Goal: Task Accomplishment & Management: Manage account settings

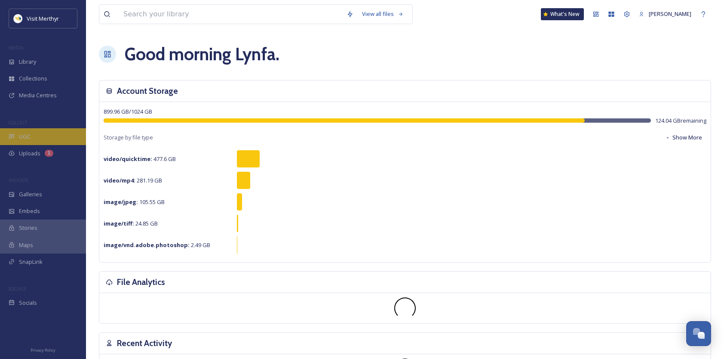
click at [35, 138] on div "UGC" at bounding box center [43, 136] width 86 height 17
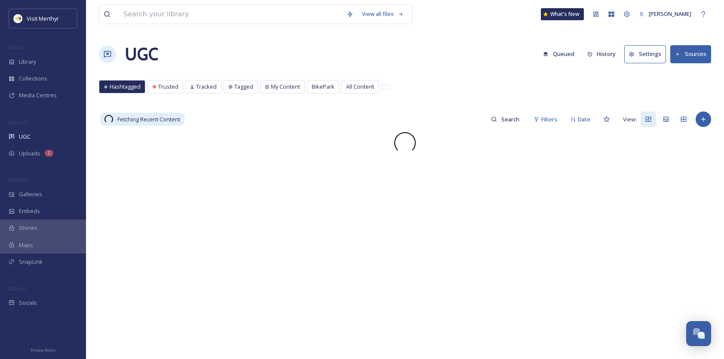
click at [365, 50] on button "Sources" at bounding box center [690, 54] width 41 height 18
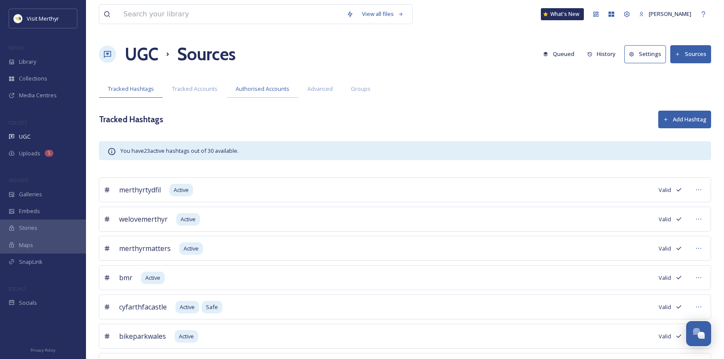
click at [251, 89] on span "Authorised Accounts" at bounding box center [263, 89] width 54 height 8
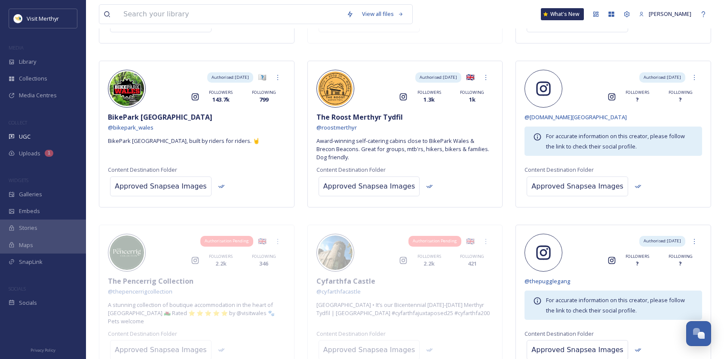
scroll to position [516, 0]
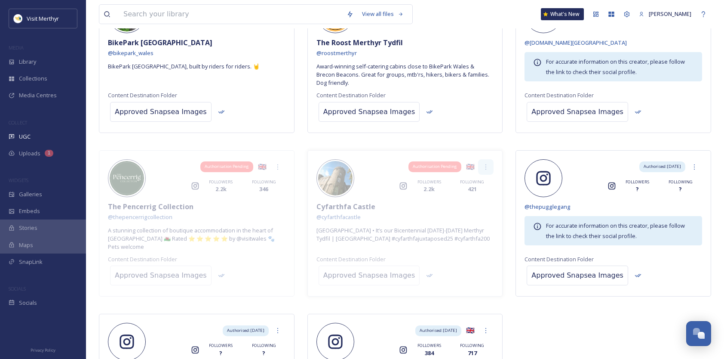
click at [365, 163] on icon at bounding box center [485, 166] width 7 height 7
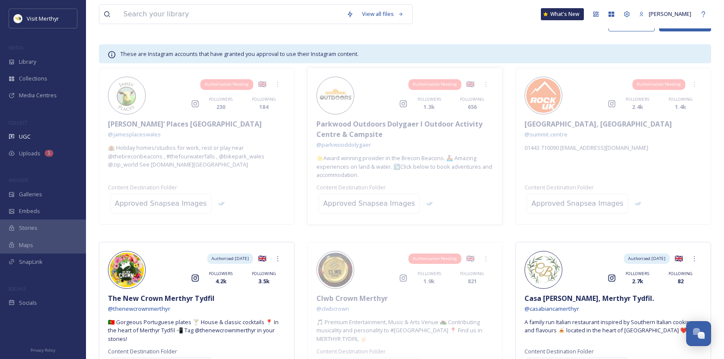
scroll to position [0, 0]
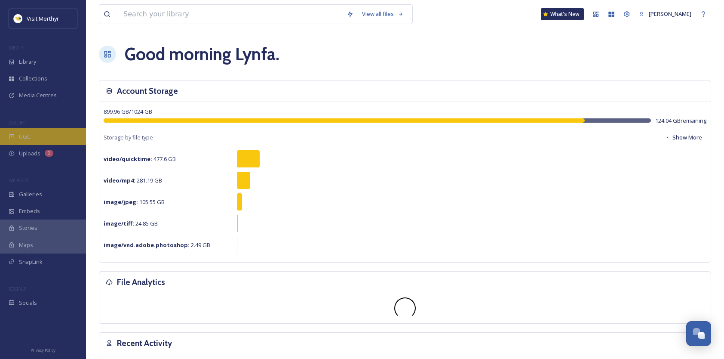
click at [30, 133] on span "UGC" at bounding box center [25, 136] width 12 height 8
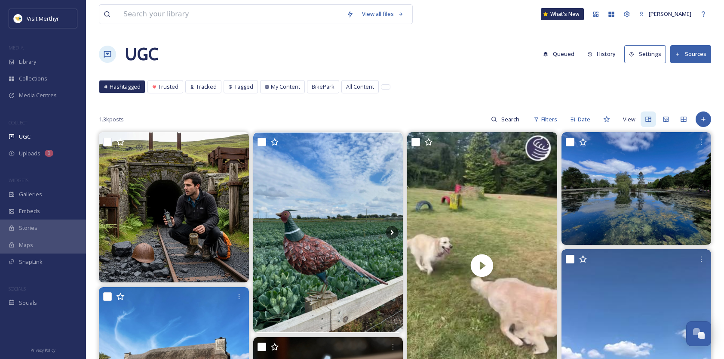
click at [688, 50] on button "Sources" at bounding box center [690, 54] width 41 height 18
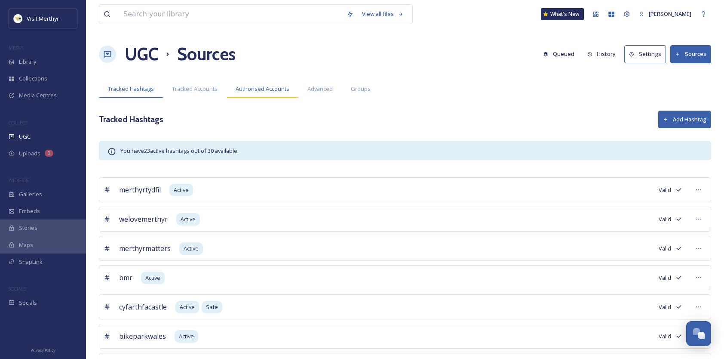
click at [258, 91] on span "Authorised Accounts" at bounding box center [263, 89] width 54 height 8
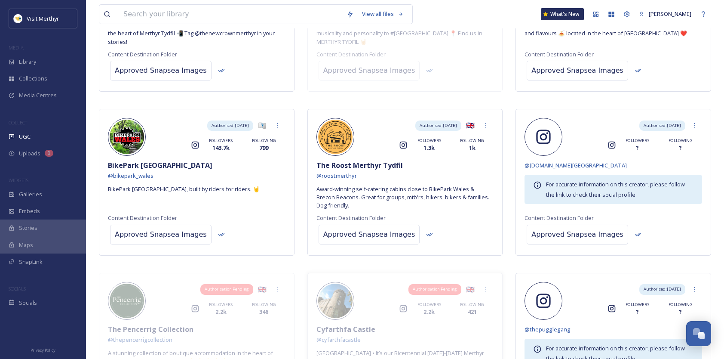
scroll to position [473, 0]
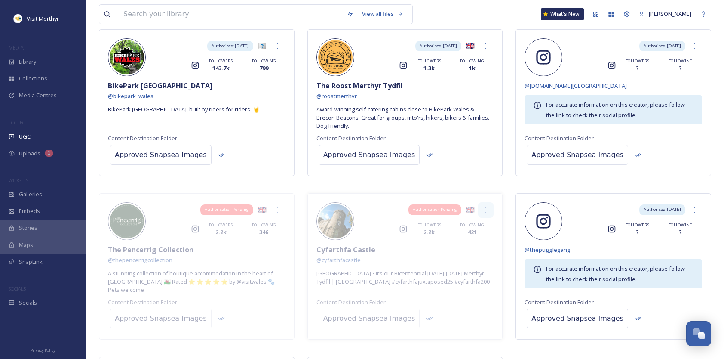
click at [486, 208] on icon at bounding box center [485, 209] width 7 height 7
click at [476, 224] on span "Remove" at bounding box center [478, 228] width 21 height 8
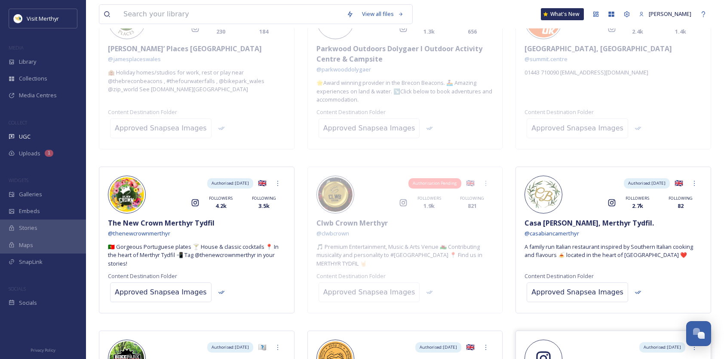
scroll to position [0, 0]
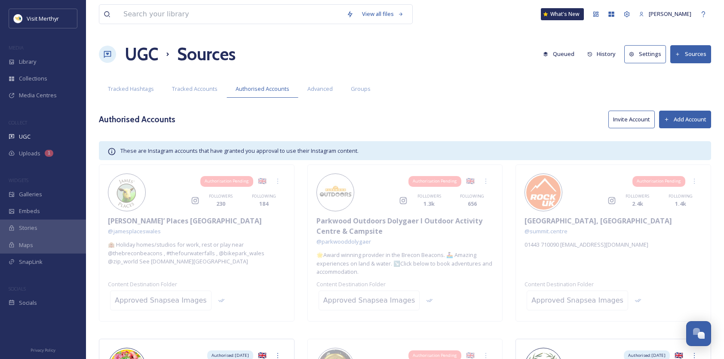
click at [636, 117] on button "Invite Account" at bounding box center [631, 120] width 46 height 18
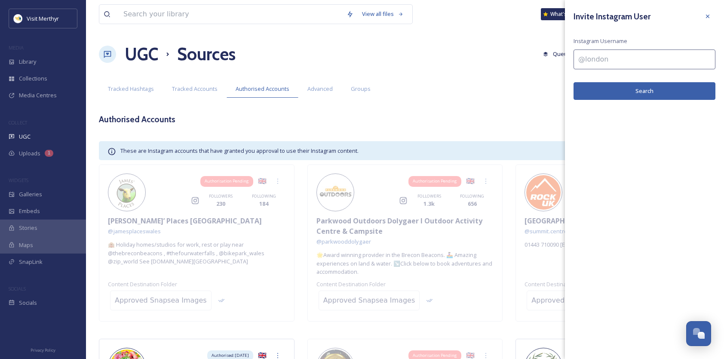
click at [598, 61] on input at bounding box center [645, 59] width 142 height 20
type input "@cyfarthfacastle"
click at [631, 82] on button "Search" at bounding box center [645, 91] width 142 height 18
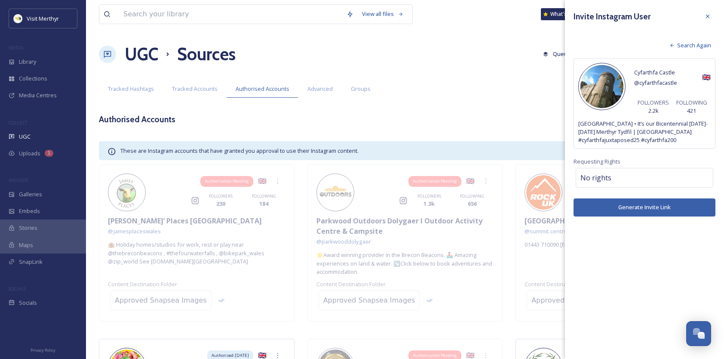
click at [648, 206] on button "Generate Invite Link" at bounding box center [645, 207] width 142 height 18
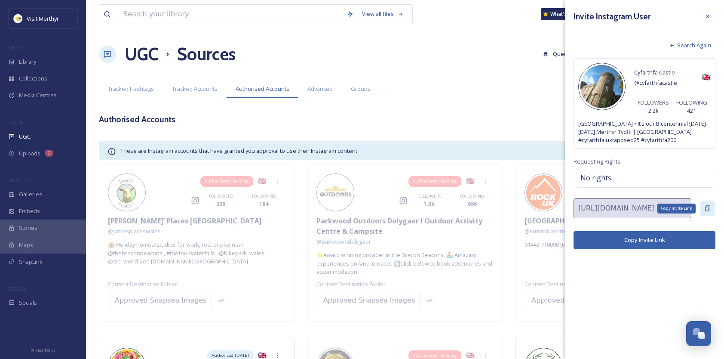
click at [706, 205] on icon at bounding box center [707, 208] width 7 height 7
click at [708, 13] on icon at bounding box center [707, 16] width 7 height 7
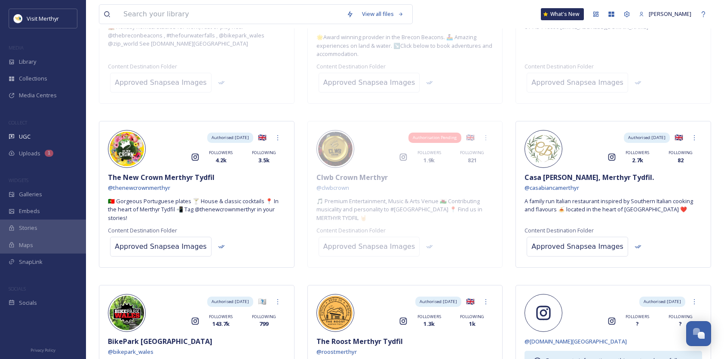
scroll to position [277, 0]
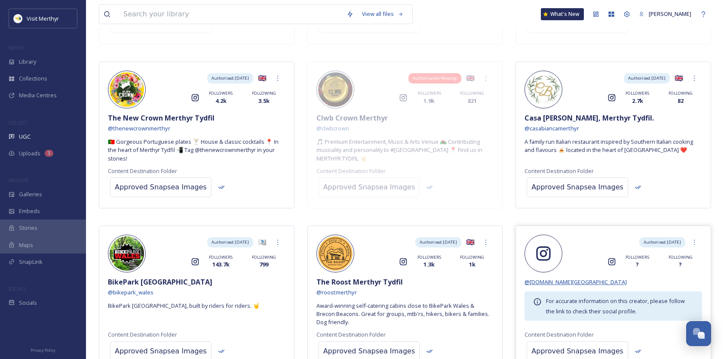
click at [556, 279] on span "@ cyfarthfafoundation.wales" at bounding box center [576, 282] width 102 height 8
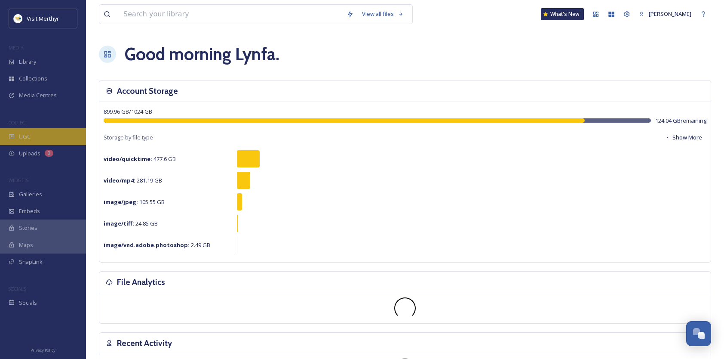
drag, startPoint x: 24, startPoint y: 133, endPoint x: 35, endPoint y: 132, distance: 11.7
click at [24, 133] on span "UGC" at bounding box center [25, 136] width 12 height 8
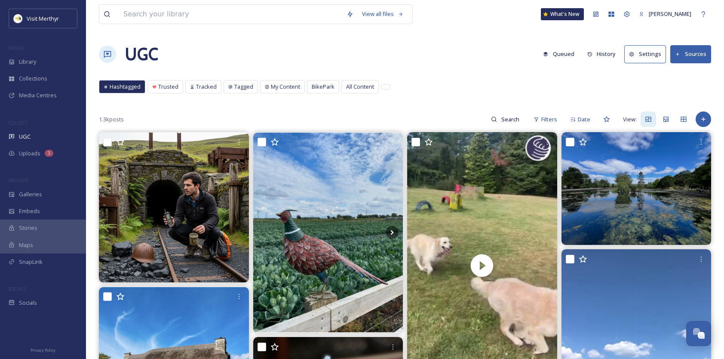
click at [691, 52] on button "Sources" at bounding box center [690, 54] width 41 height 18
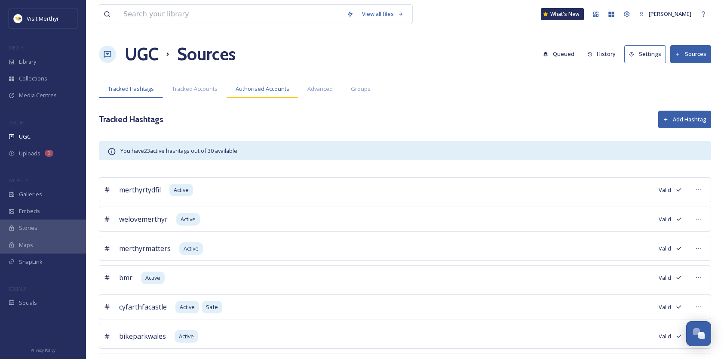
click at [277, 86] on span "Authorised Accounts" at bounding box center [263, 89] width 54 height 8
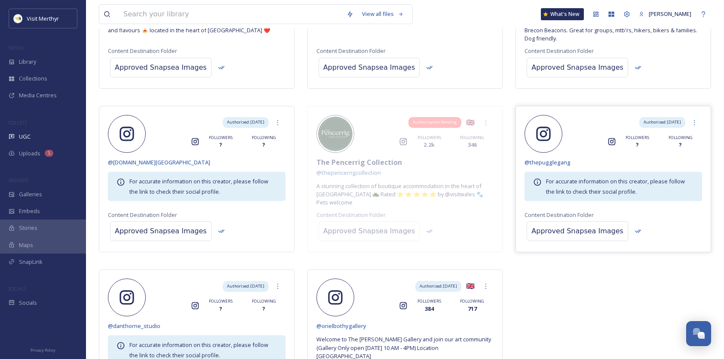
scroll to position [509, 0]
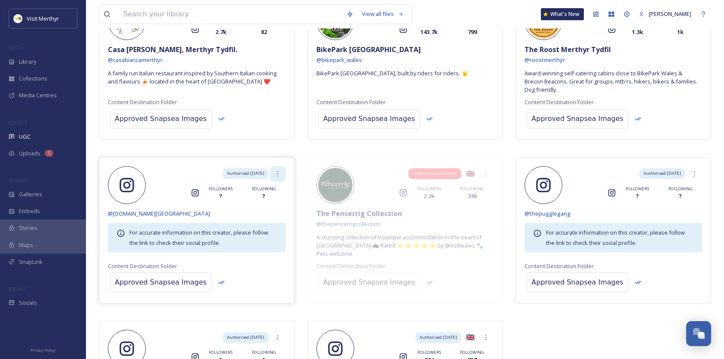
click at [279, 170] on icon at bounding box center [277, 173] width 7 height 7
click at [270, 191] on span "Remove" at bounding box center [270, 192] width 21 height 8
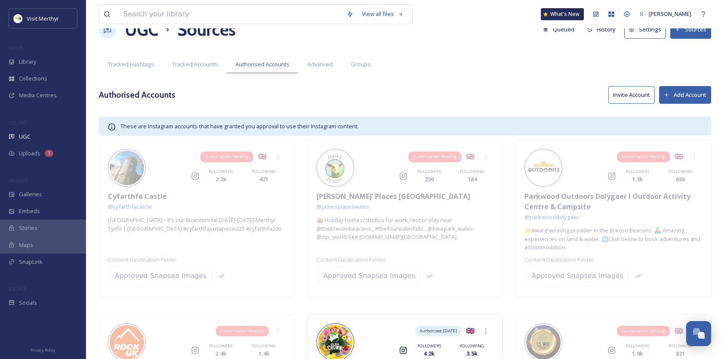
scroll to position [0, 0]
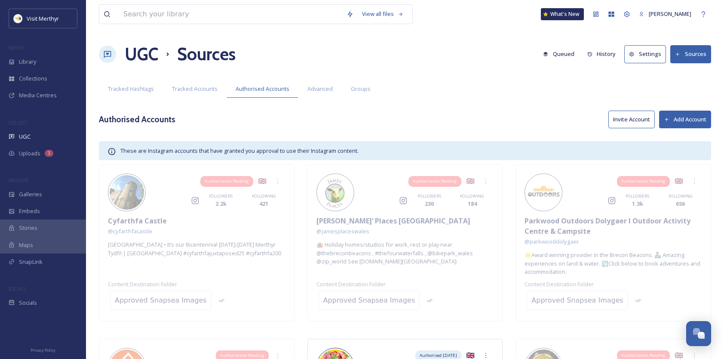
click at [636, 115] on button "Invite Account" at bounding box center [631, 120] width 46 height 18
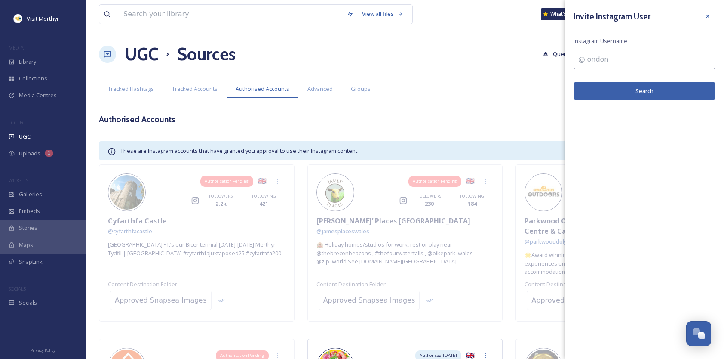
click at [599, 60] on input at bounding box center [645, 59] width 142 height 20
type input "@cyfarthafoundation"
click at [633, 91] on button "Search" at bounding box center [645, 91] width 142 height 18
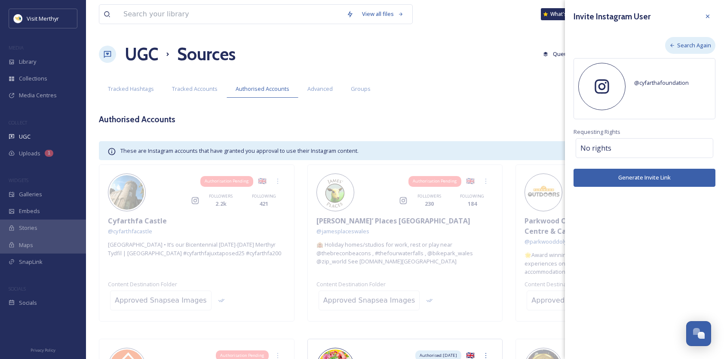
click at [672, 43] on icon at bounding box center [673, 46] width 6 height 6
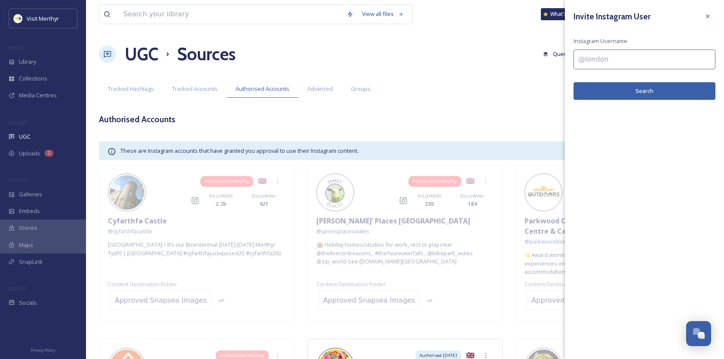
click at [607, 57] on input at bounding box center [645, 59] width 142 height 20
click at [588, 56] on input at bounding box center [645, 59] width 142 height 20
paste input "cyfarthfafoundation"
type input "cyfarthfafoundation"
click at [645, 91] on button "Search" at bounding box center [645, 91] width 142 height 18
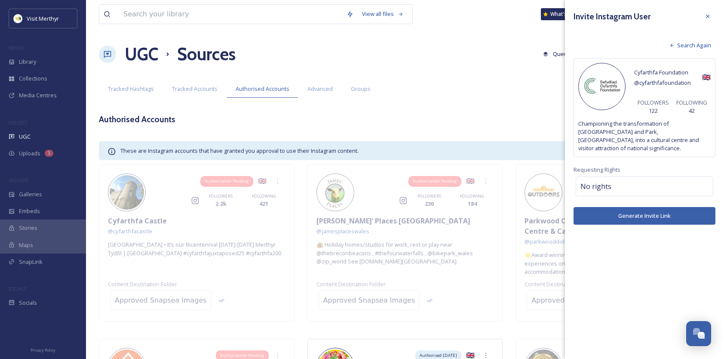
click at [643, 212] on button "Generate Invite Link" at bounding box center [645, 216] width 142 height 18
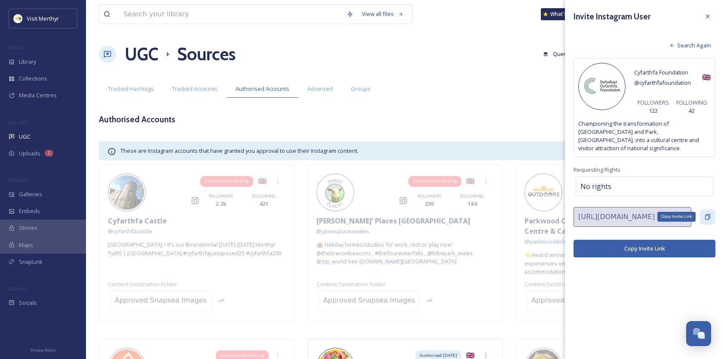
click at [708, 213] on icon at bounding box center [707, 216] width 7 height 7
click at [707, 13] on icon at bounding box center [707, 16] width 7 height 7
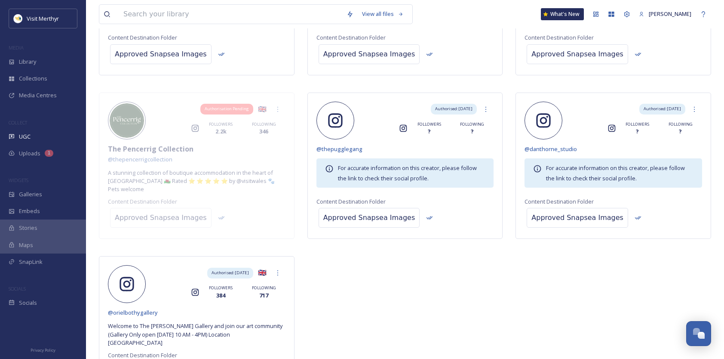
scroll to position [621, 0]
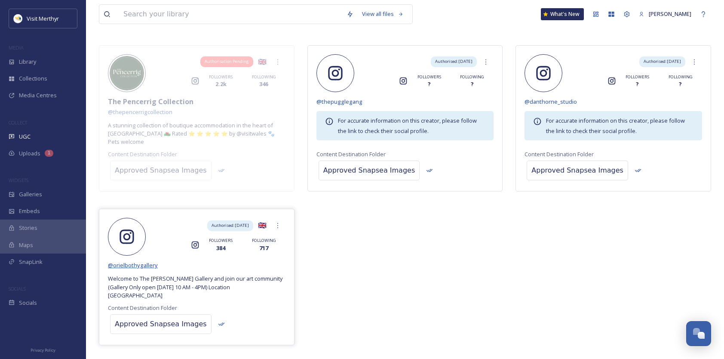
drag, startPoint x: 130, startPoint y: 262, endPoint x: 149, endPoint y: 261, distance: 19.0
click at [130, 262] on span "@ orielbothygallery" at bounding box center [133, 265] width 50 height 8
